Goal: Information Seeking & Learning: Compare options

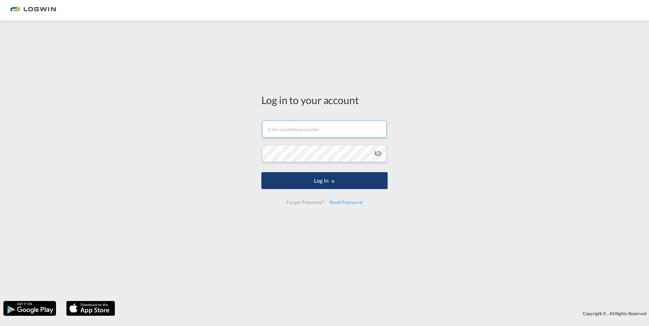
type input "[PERSON_NAME][EMAIL_ADDRESS][PERSON_NAME][DOMAIN_NAME]"
click at [329, 187] on button "Log In" at bounding box center [324, 180] width 126 height 17
